Goal: Task Accomplishment & Management: Complete application form

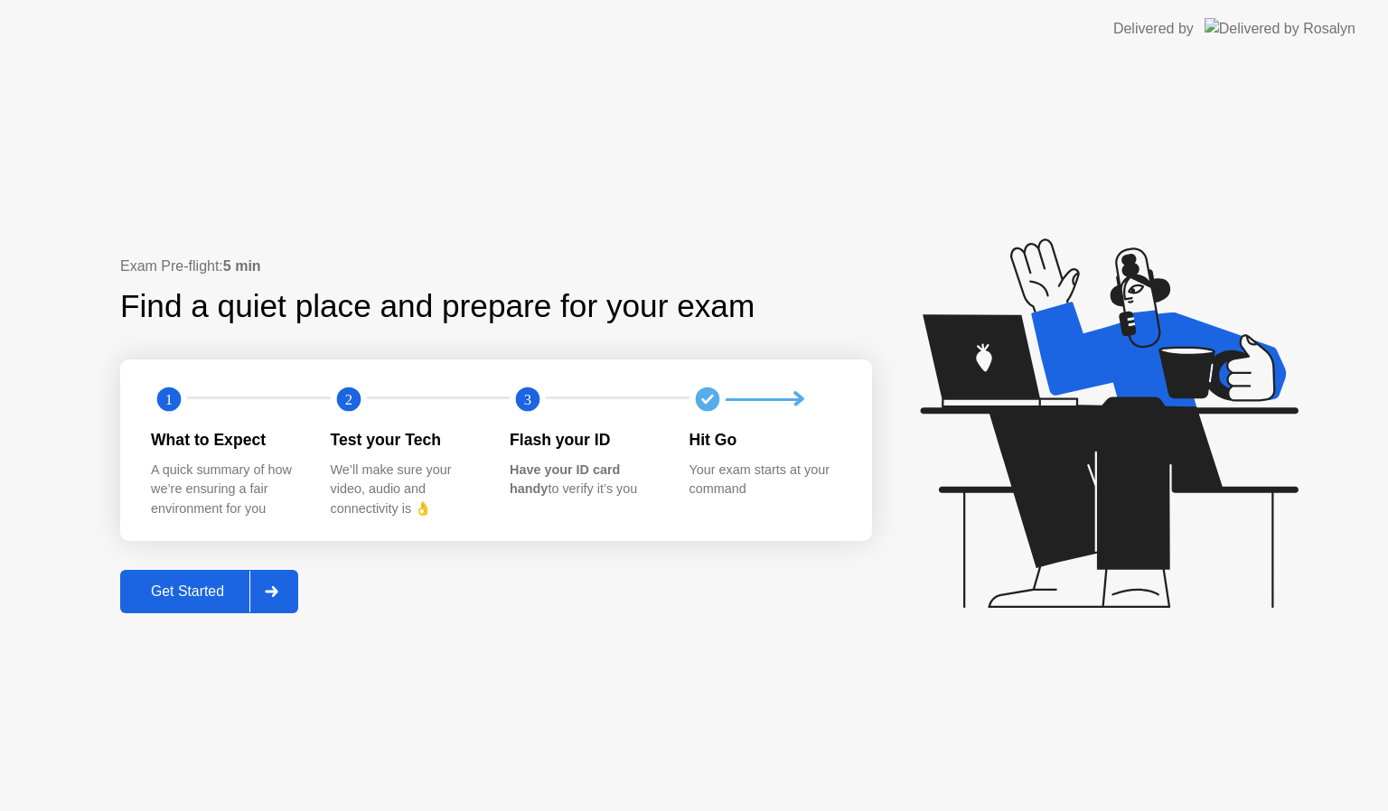
click at [195, 593] on div "Get Started" at bounding box center [188, 592] width 124 height 16
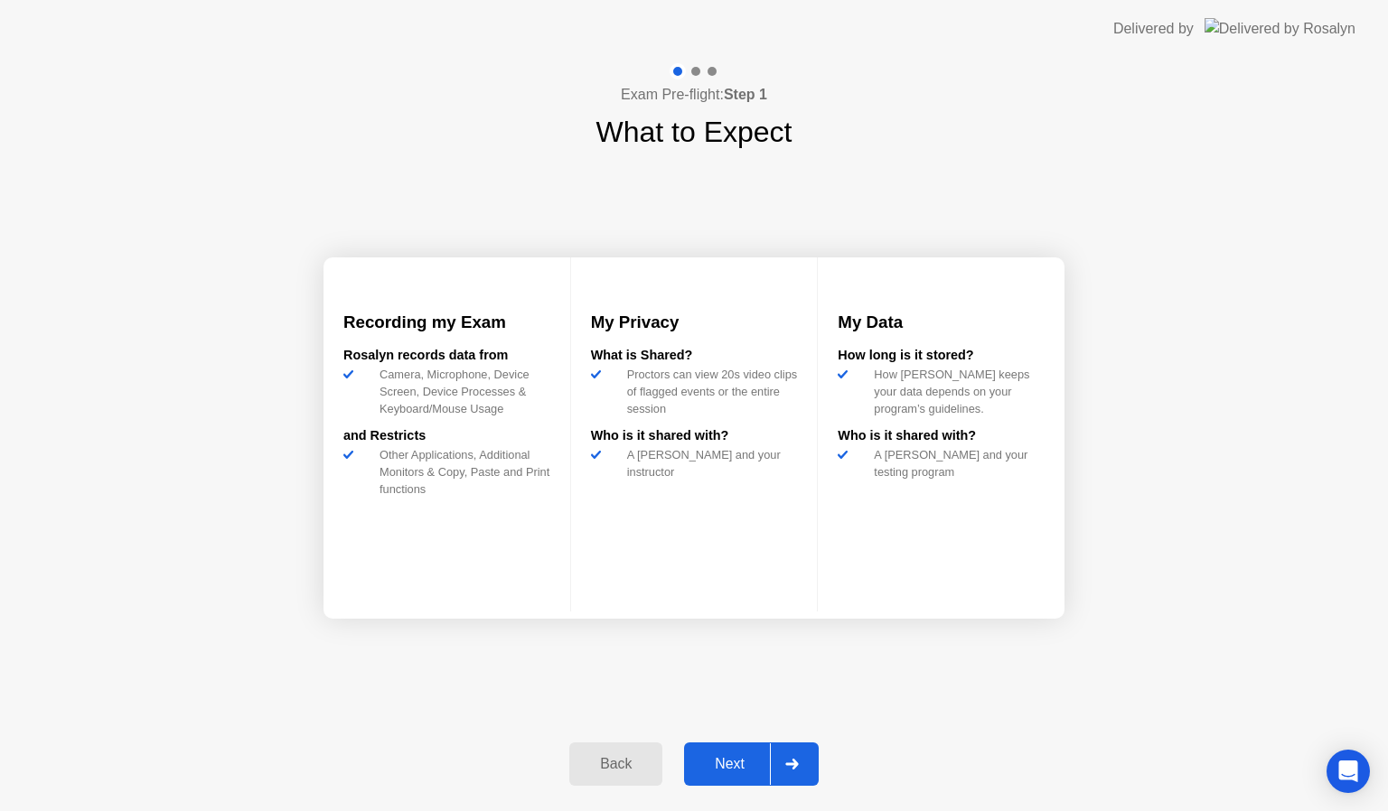
click at [728, 757] on div "Next" at bounding box center [729, 764] width 80 height 16
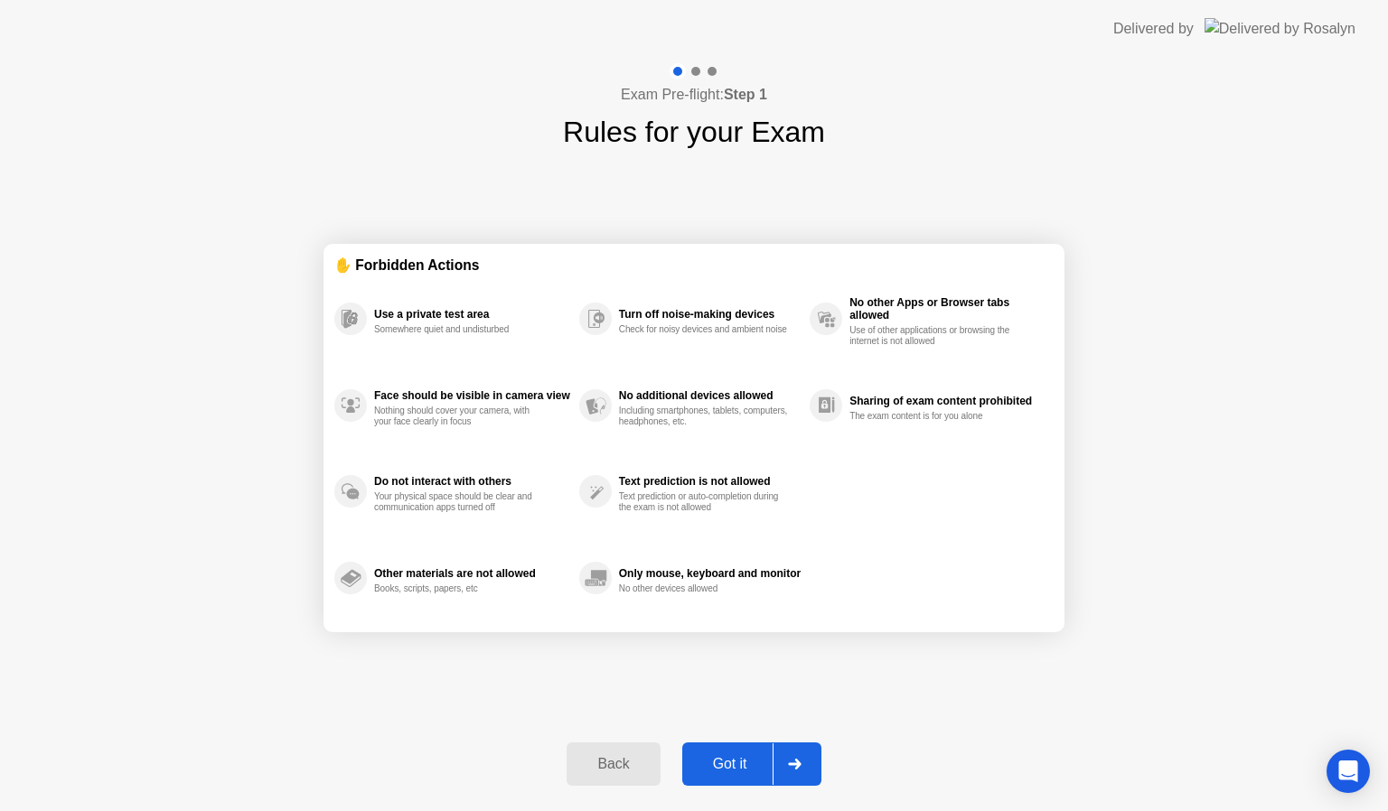
click at [728, 757] on div "Got it" at bounding box center [730, 764] width 85 height 16
select select "**********"
select select "*******"
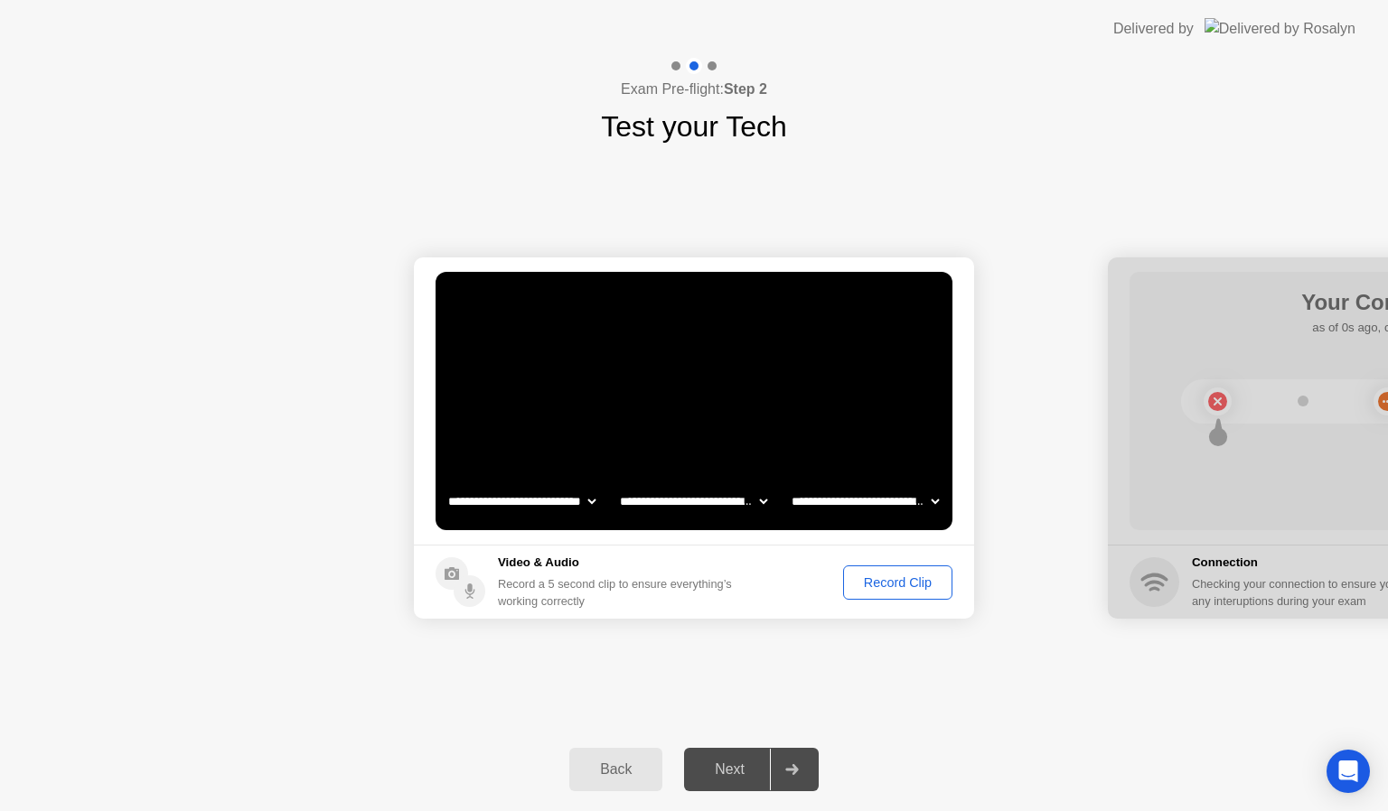
click at [901, 579] on div "Record Clip" at bounding box center [897, 583] width 97 height 14
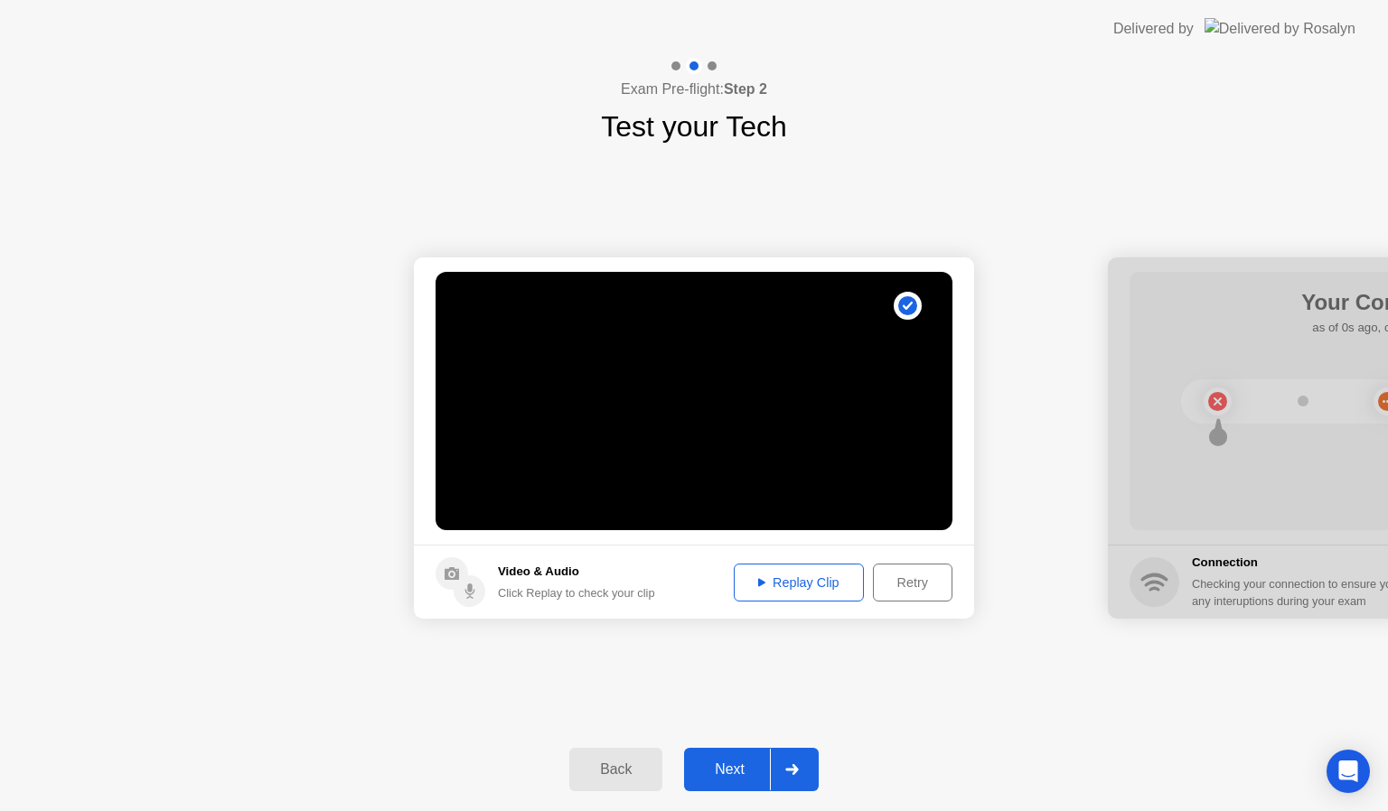
drag, startPoint x: 741, startPoint y: 748, endPoint x: 741, endPoint y: 759, distance: 10.8
click at [741, 759] on button "Next" at bounding box center [751, 769] width 135 height 43
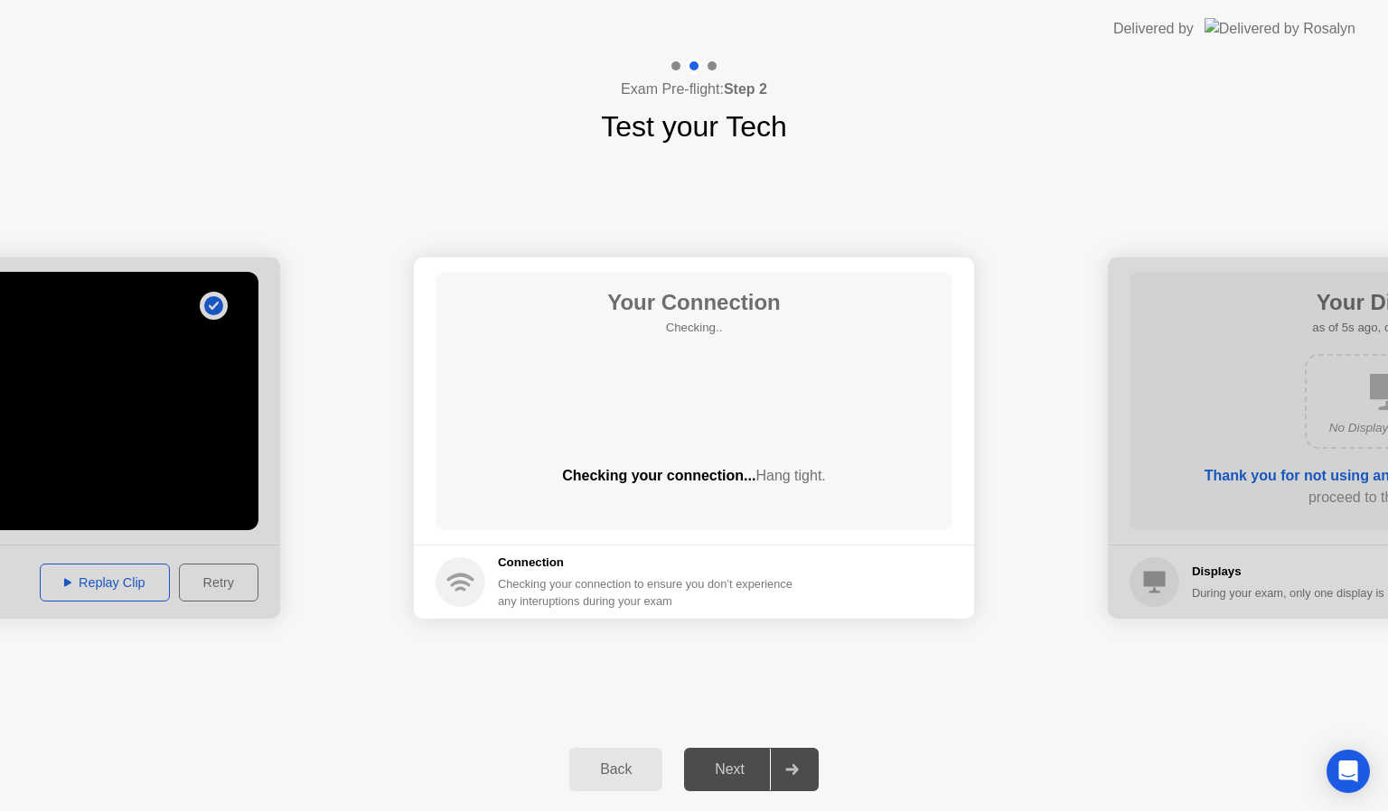
click at [741, 762] on div "Next" at bounding box center [729, 770] width 80 height 16
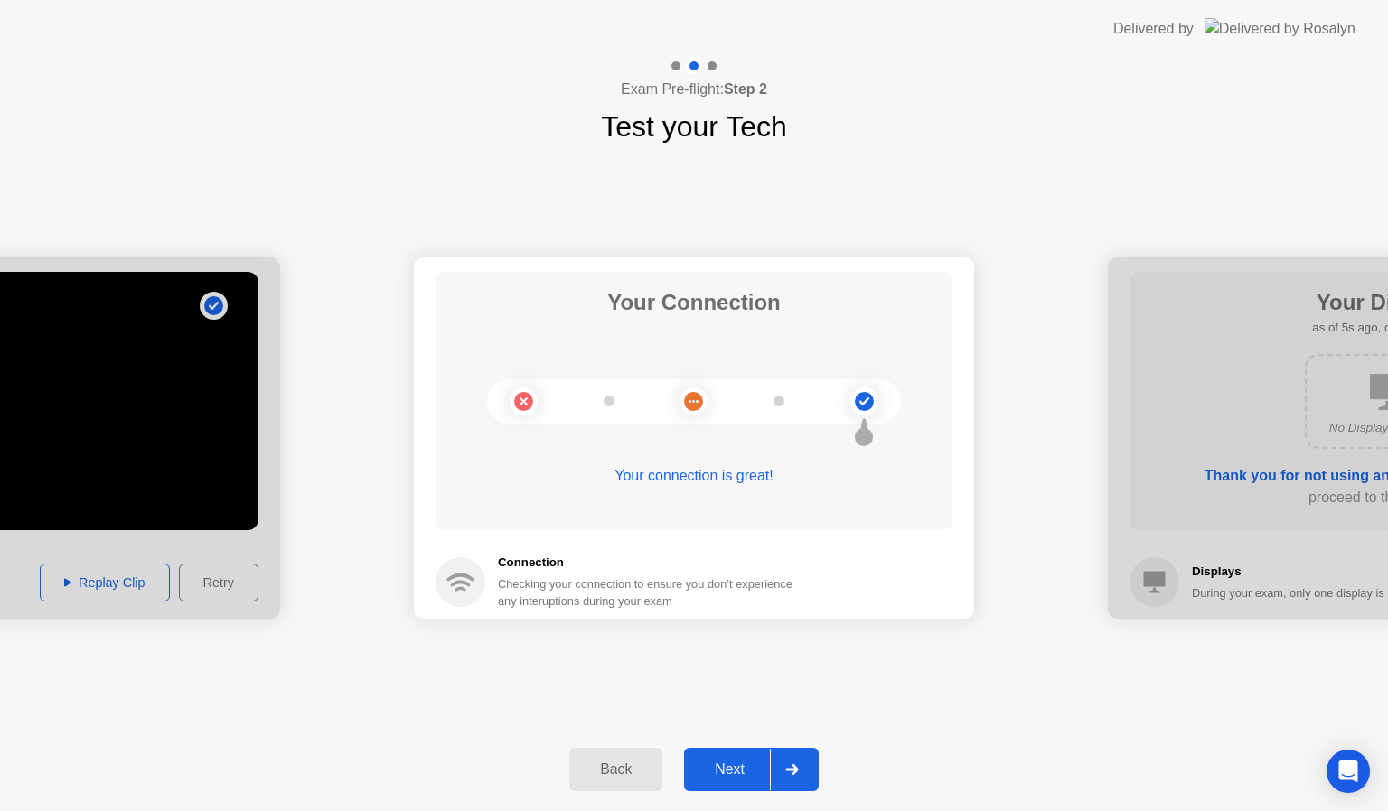
click at [741, 763] on div "Next" at bounding box center [729, 770] width 80 height 16
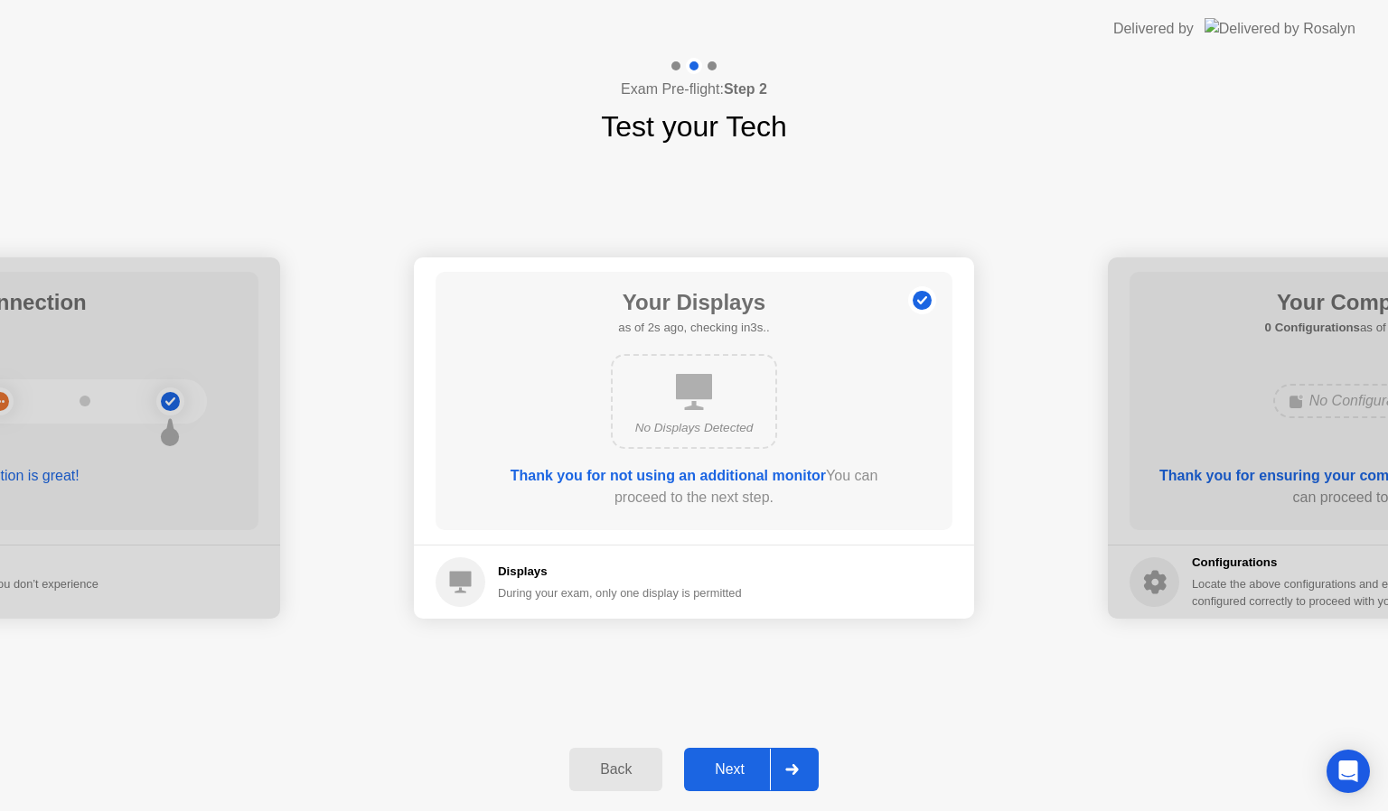
click at [741, 763] on div "Next" at bounding box center [729, 770] width 80 height 16
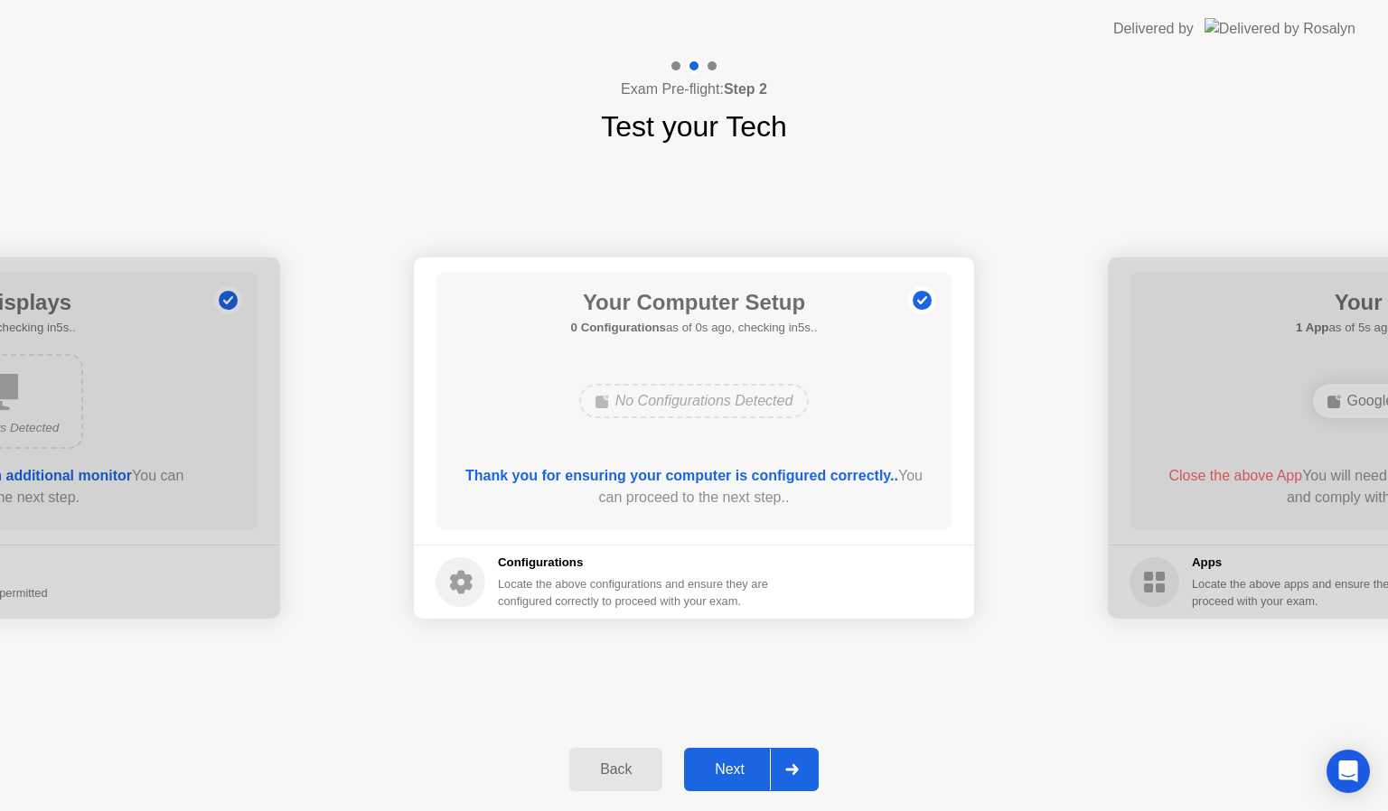
click at [741, 763] on div "Next" at bounding box center [729, 770] width 80 height 16
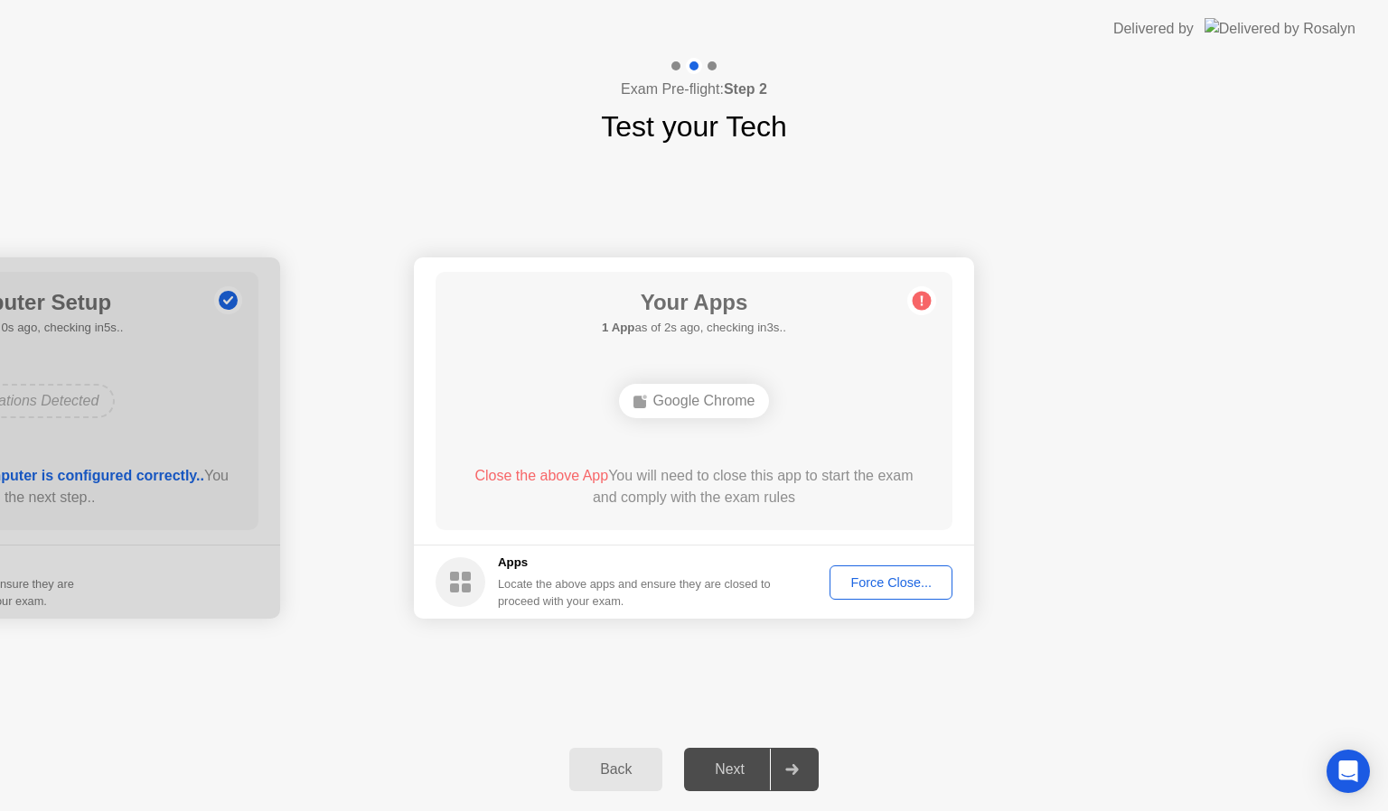
click at [886, 577] on div "Force Close..." at bounding box center [891, 583] width 110 height 14
click at [899, 583] on div "Force Close..." at bounding box center [891, 583] width 110 height 14
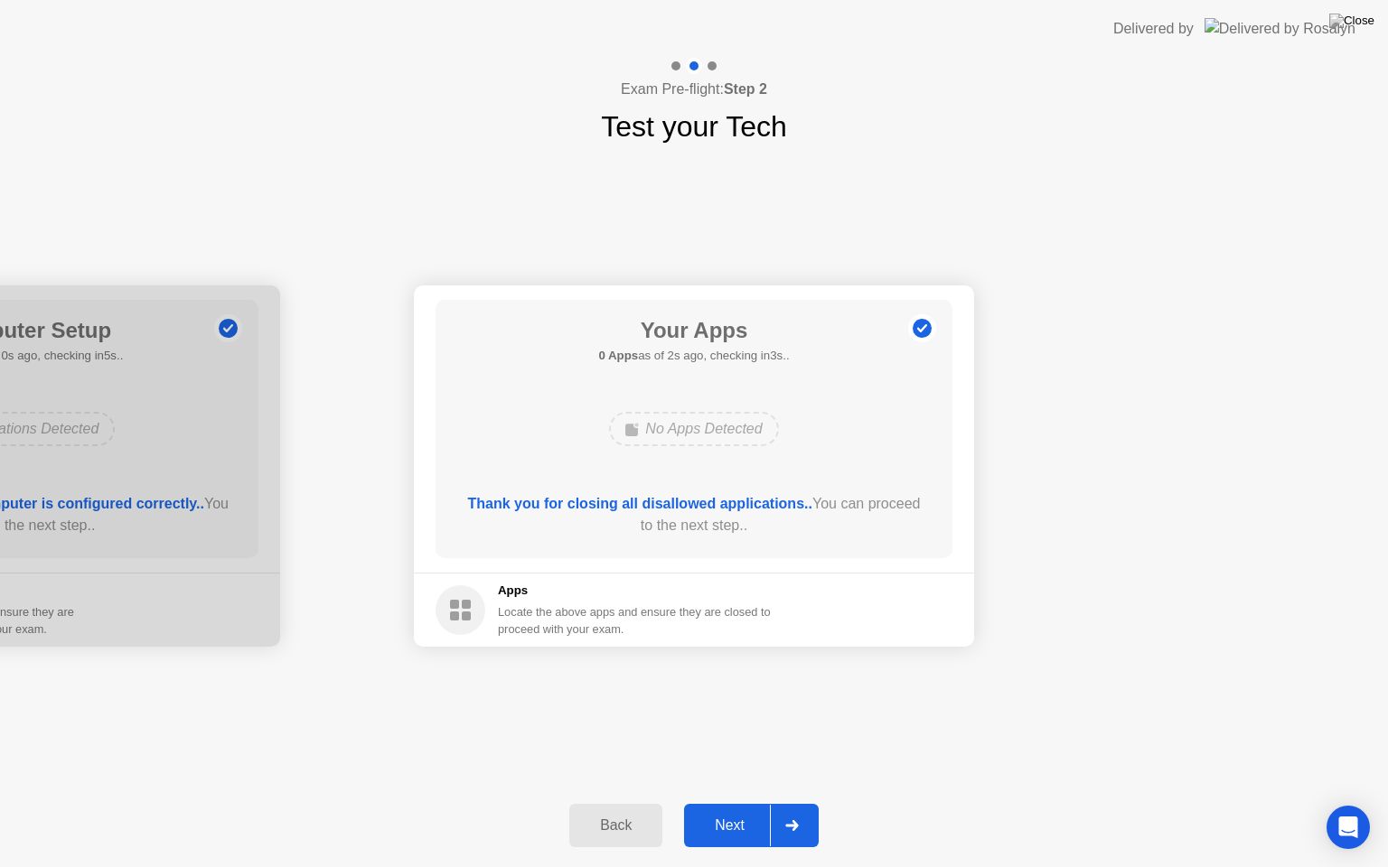
click at [730, 811] on div "Next" at bounding box center [729, 826] width 80 height 16
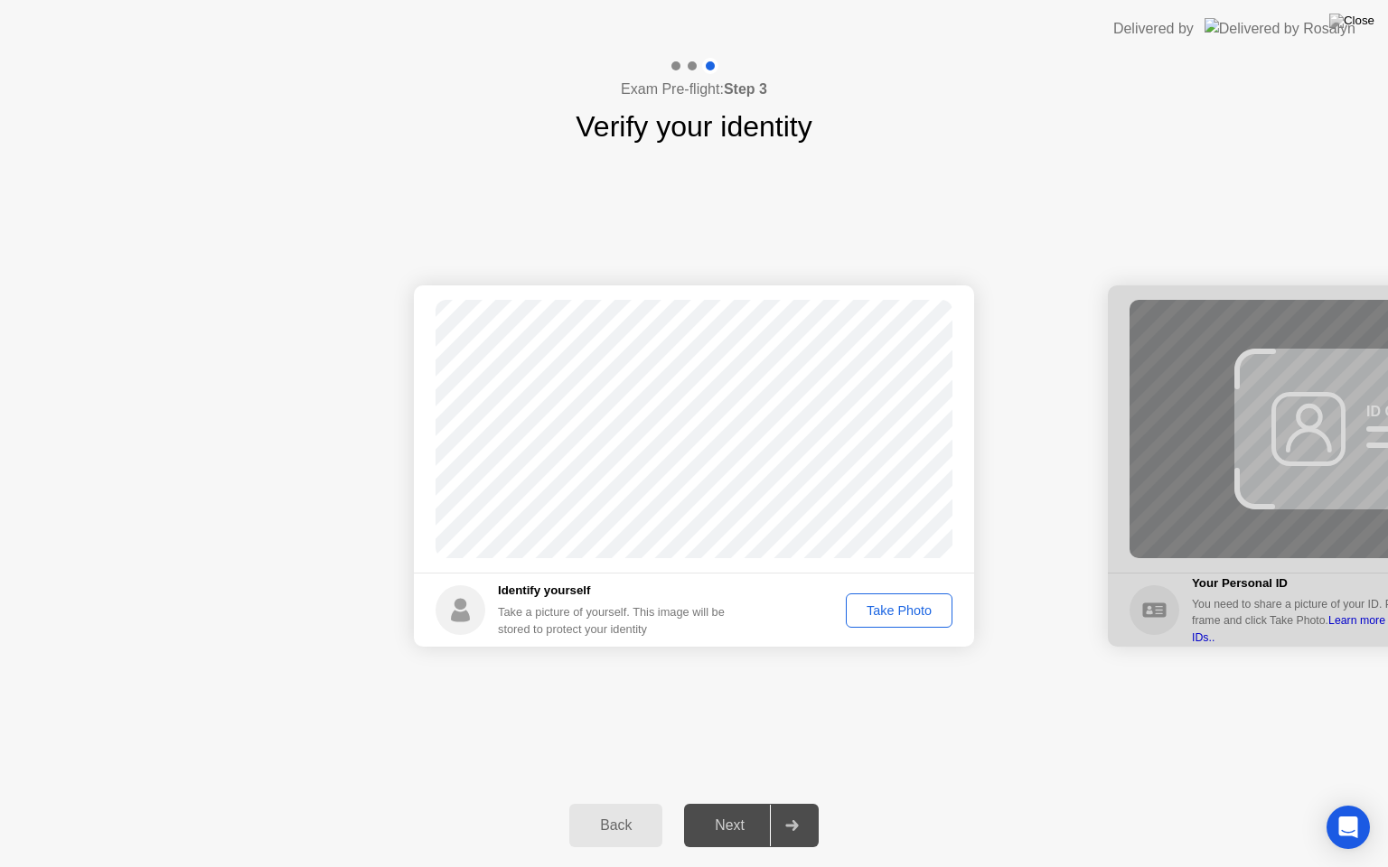
click at [912, 607] on div "Take Photo" at bounding box center [899, 611] width 94 height 14
click at [743, 811] on div "Next" at bounding box center [729, 826] width 80 height 16
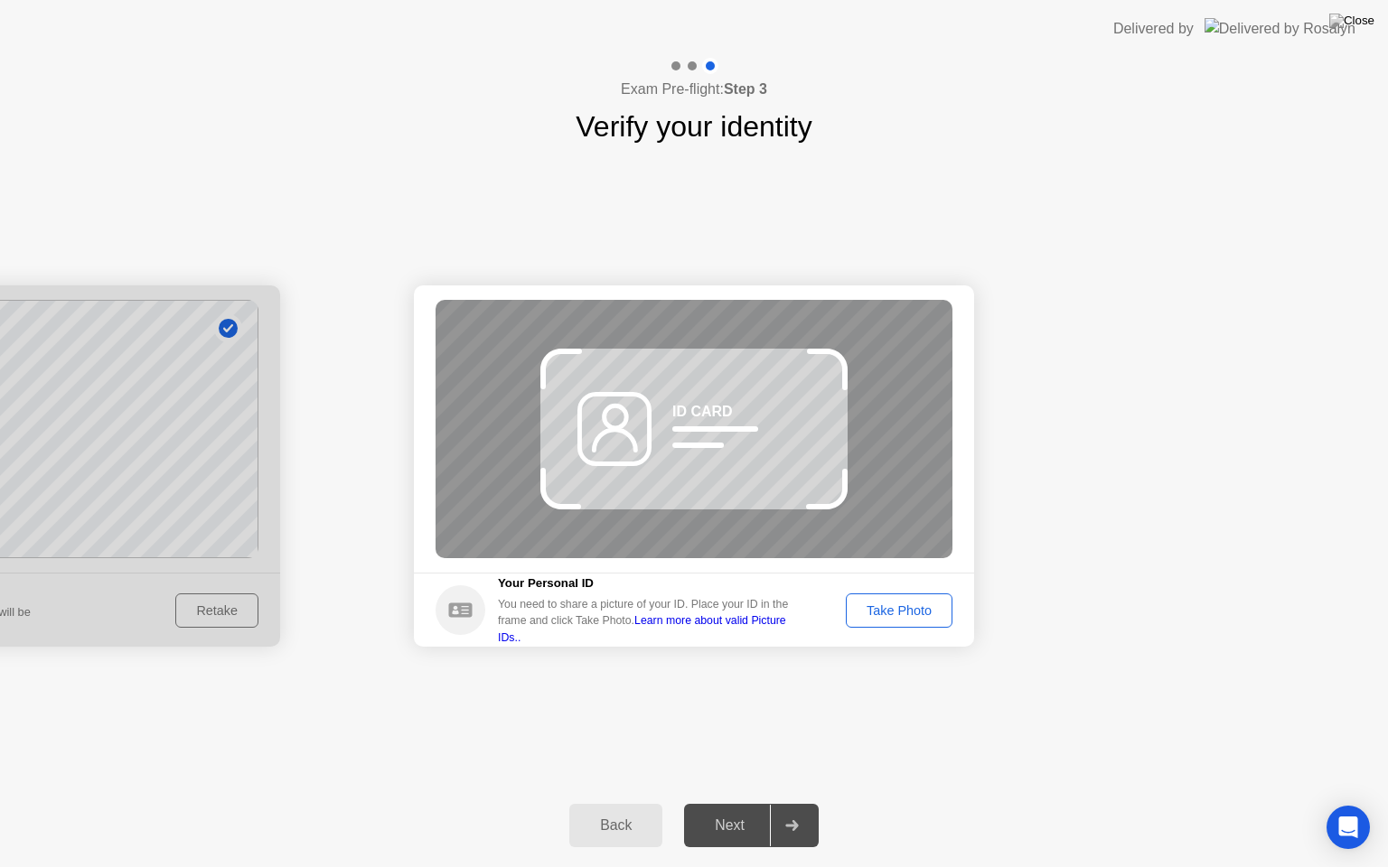
click at [887, 612] on div "Take Photo" at bounding box center [899, 611] width 94 height 14
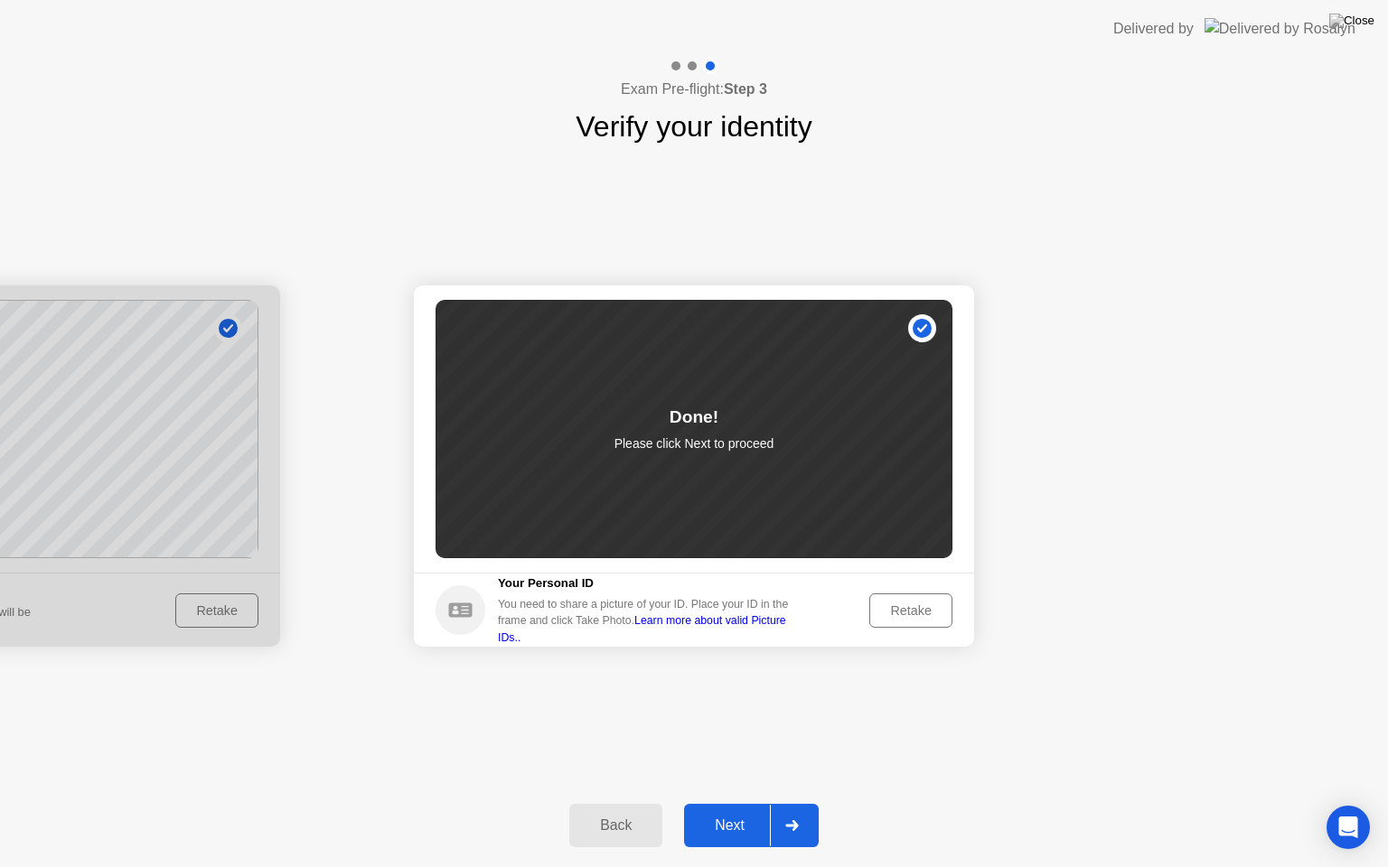
click at [732, 811] on div "Next" at bounding box center [729, 826] width 80 height 16
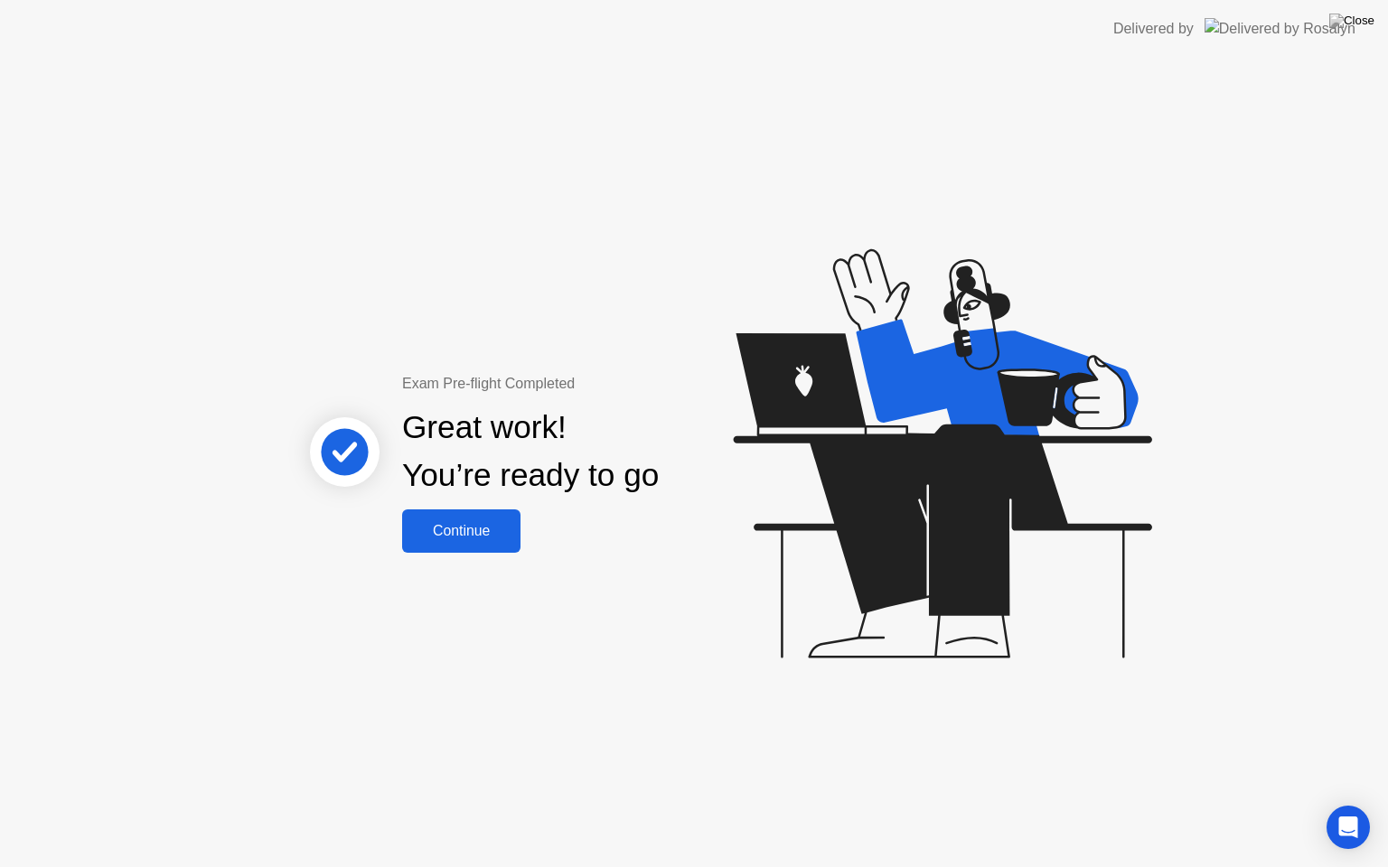
click at [464, 531] on div "Continue" at bounding box center [462, 531] width 108 height 16
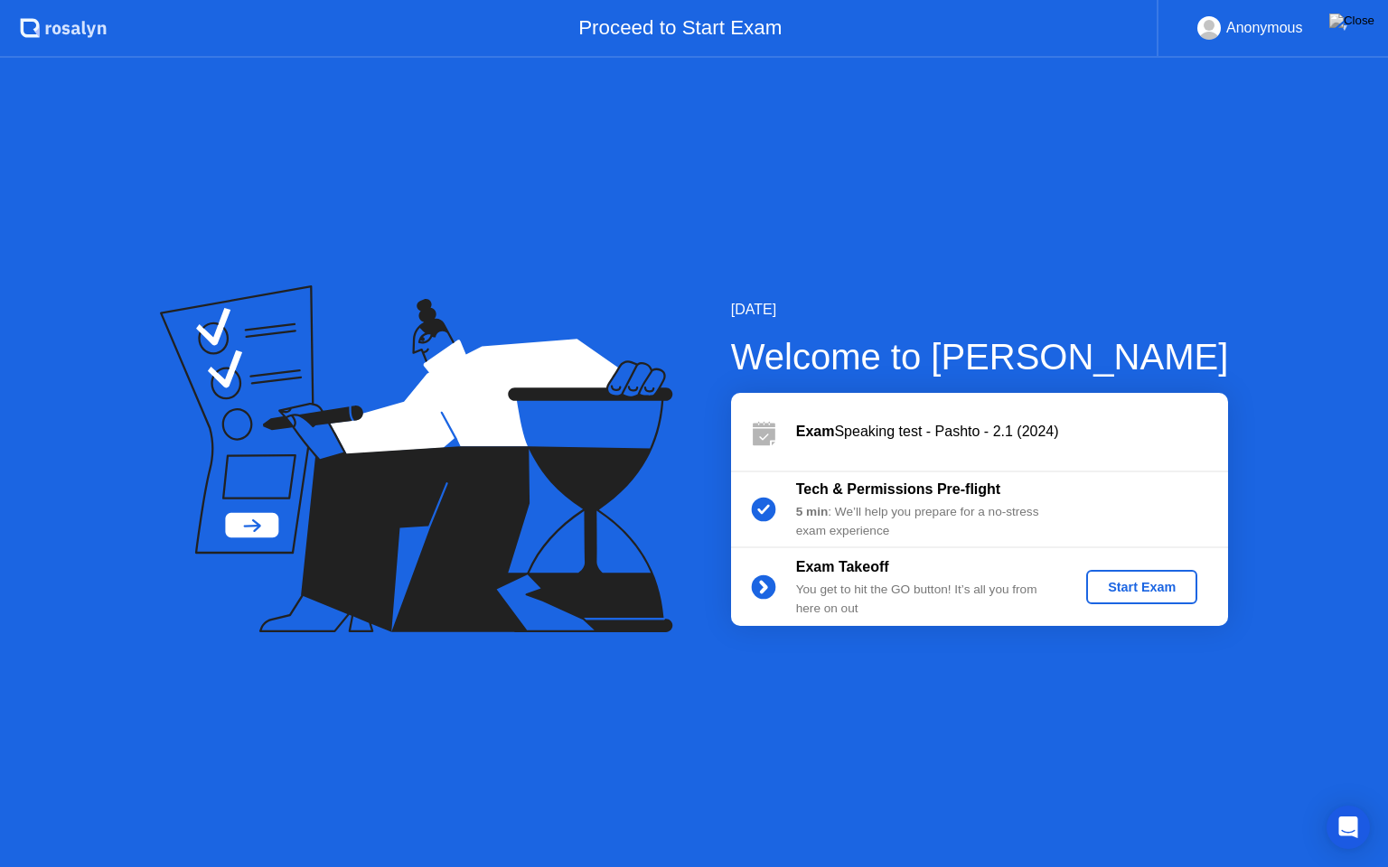
click at [1113, 580] on div "Start Exam" at bounding box center [1141, 587] width 97 height 14
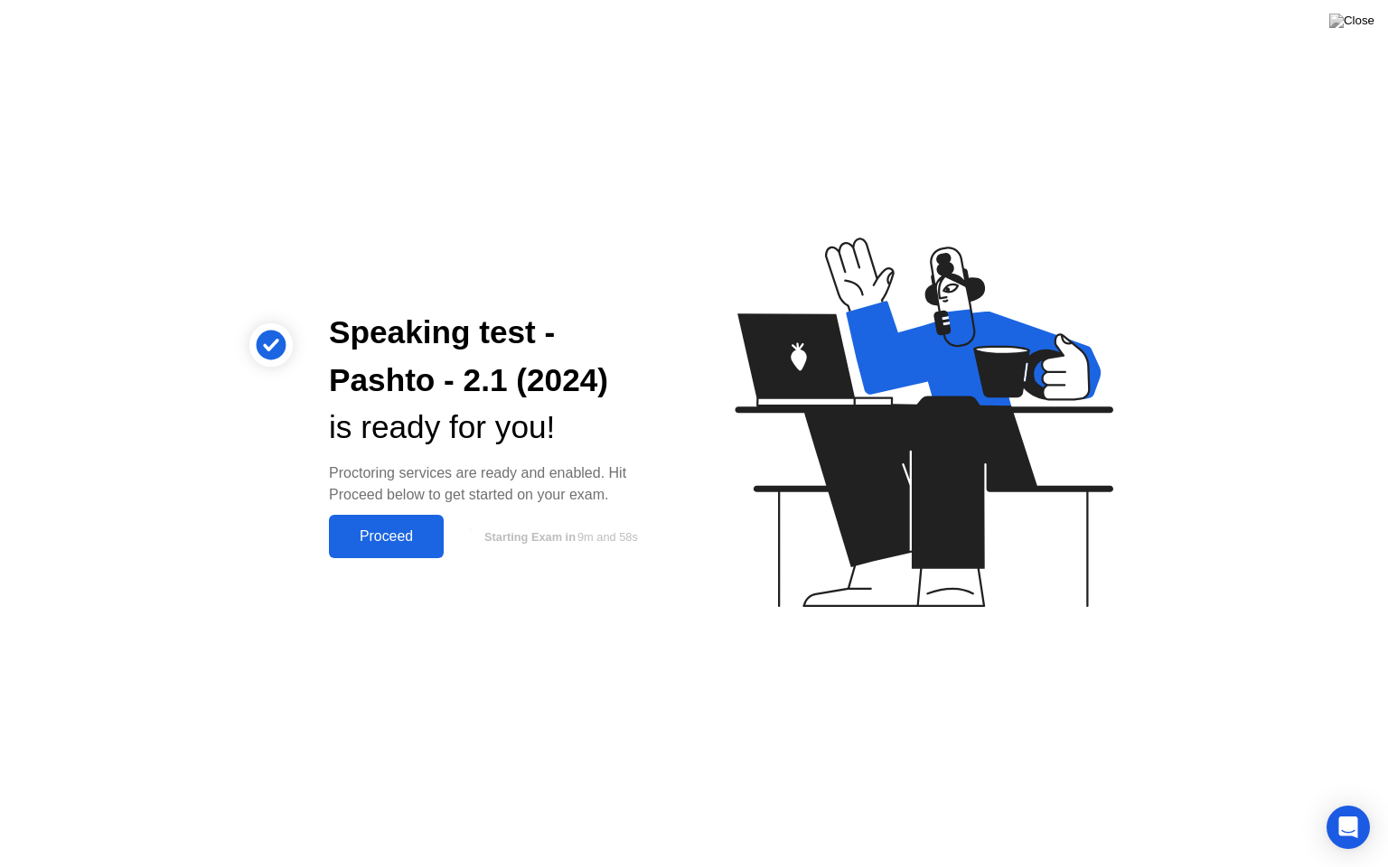
click at [393, 539] on div "Proceed" at bounding box center [386, 537] width 104 height 16
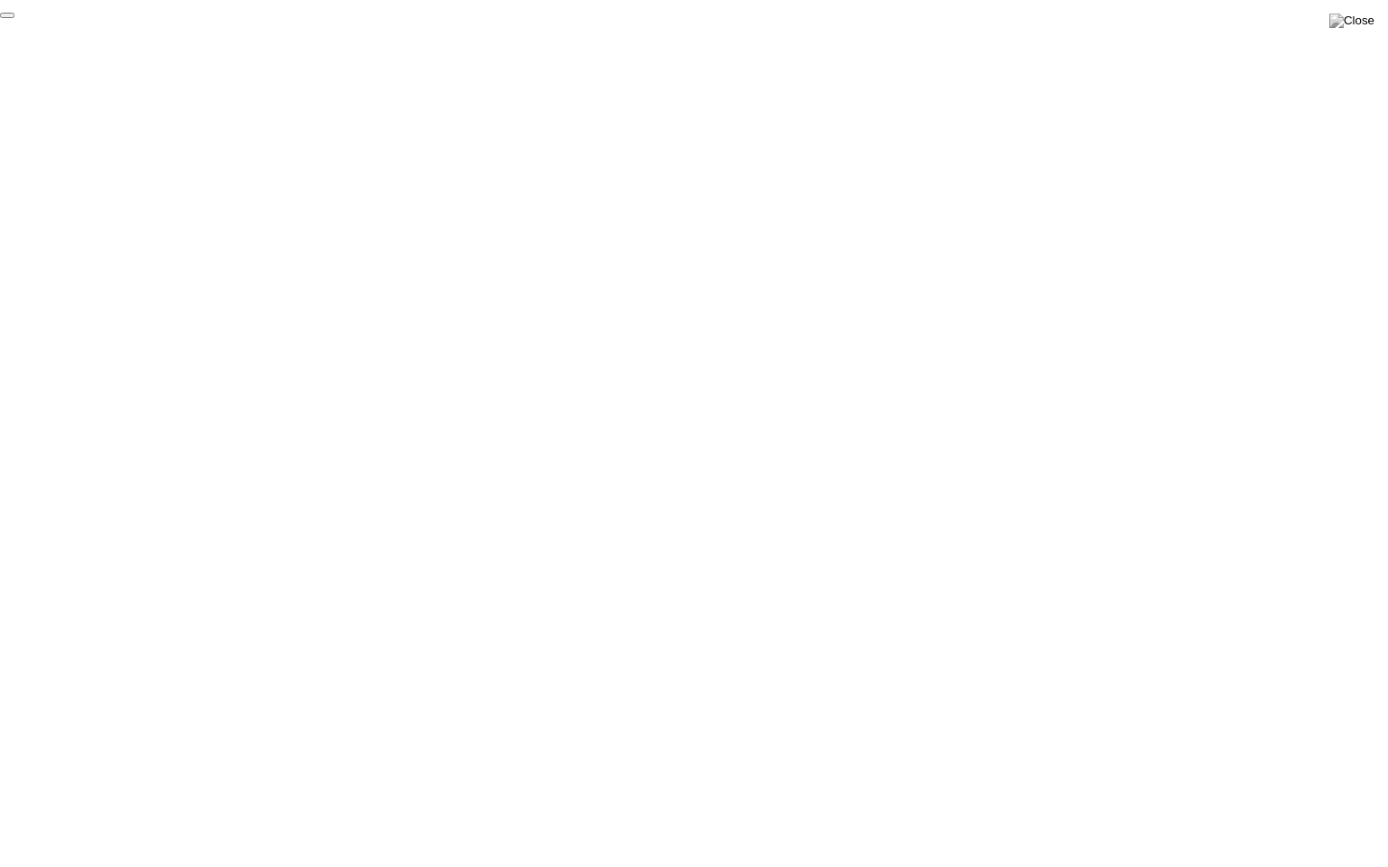
click div "End Proctoring Session"
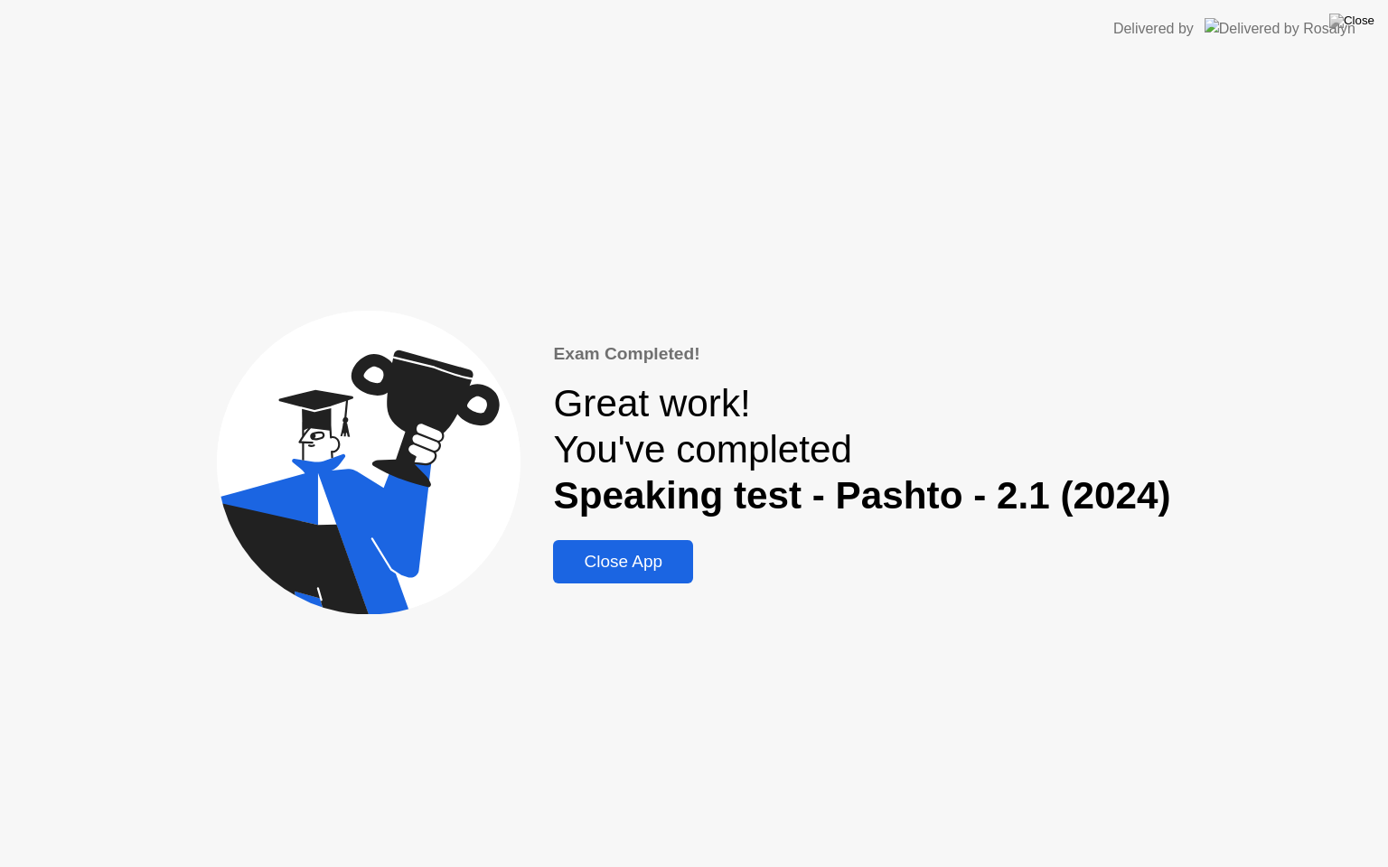
click at [645, 567] on div "Close App" at bounding box center [622, 562] width 129 height 20
